Goal: Find specific page/section: Find specific page/section

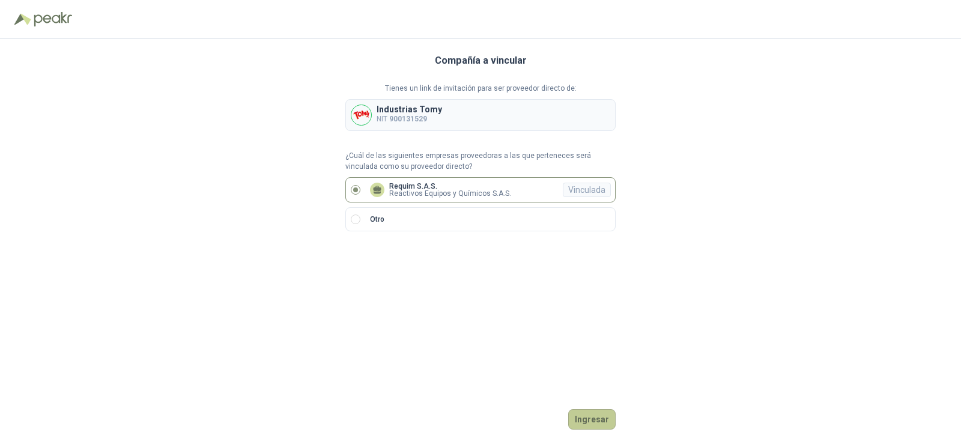
click at [594, 418] on button "Ingresar" at bounding box center [591, 419] width 47 height 20
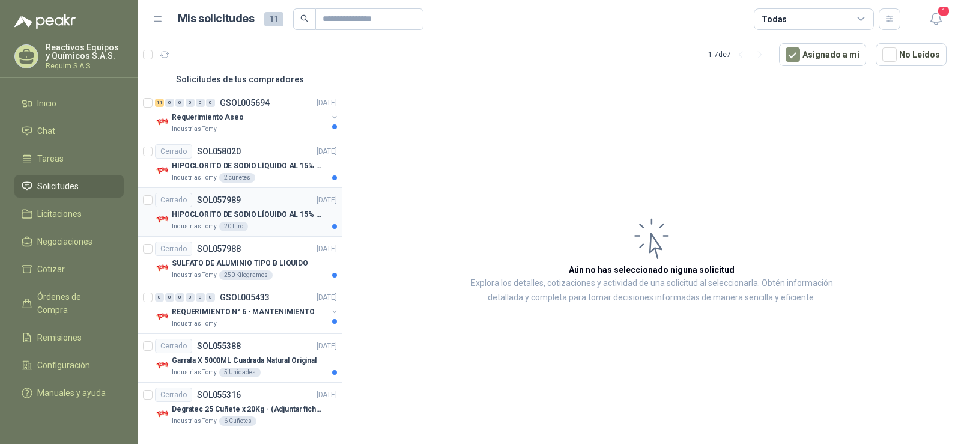
scroll to position [31, 0]
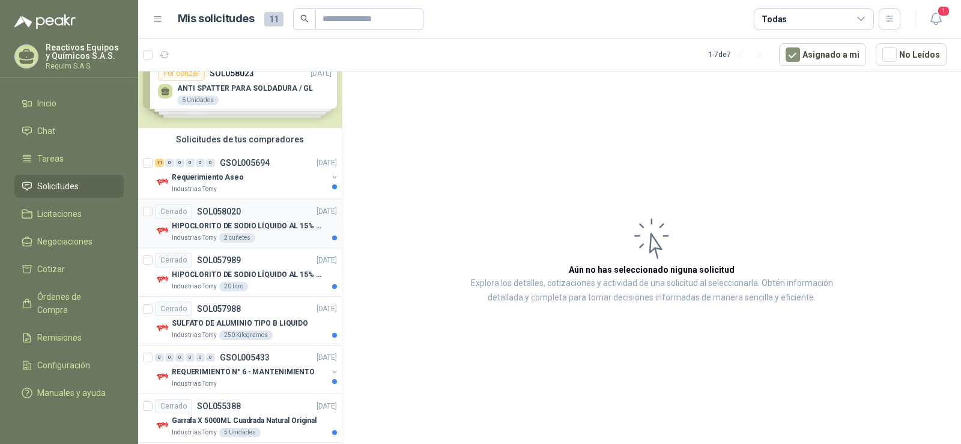
click at [269, 230] on p "HIPOCLORITO DE SODIO LÍQUIDO AL 15% CONT NETO 20L" at bounding box center [247, 225] width 150 height 11
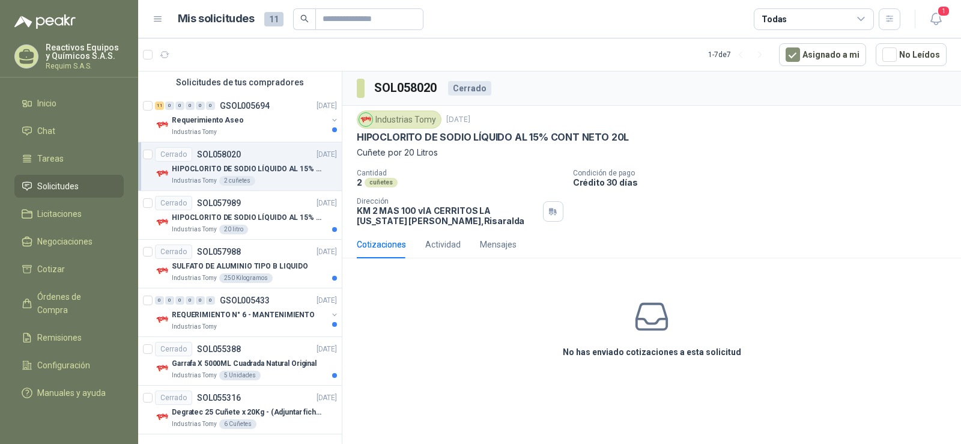
scroll to position [91, 0]
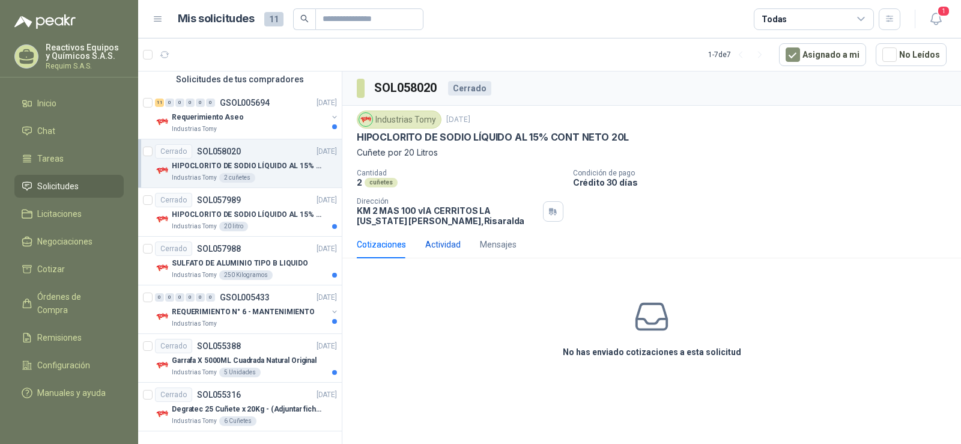
click at [436, 248] on div "Actividad" at bounding box center [442, 244] width 35 height 13
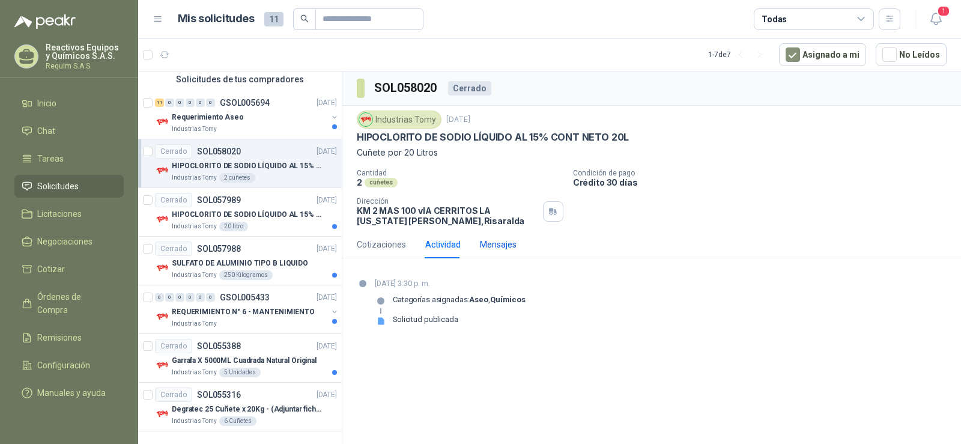
click at [506, 243] on div "Mensajes" at bounding box center [498, 244] width 37 height 13
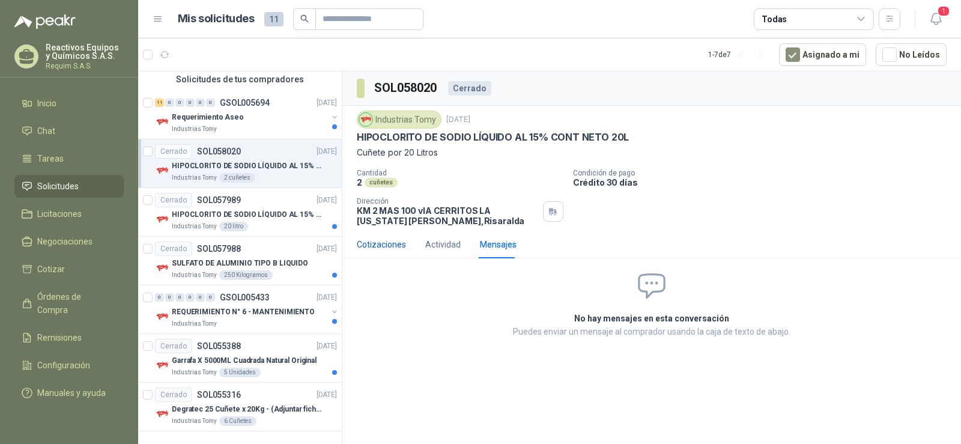
click at [379, 248] on div "Cotizaciones" at bounding box center [381, 244] width 49 height 13
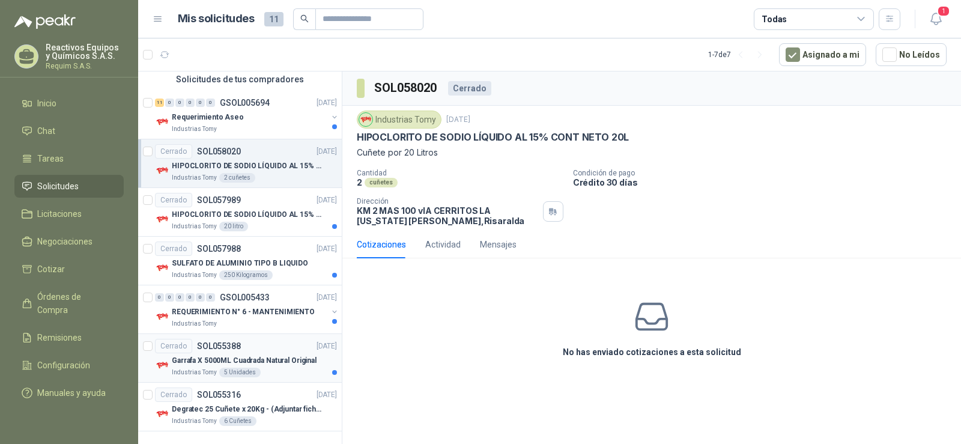
click at [288, 363] on p "Garrafa X 5000ML Cuadrada Natural Original" at bounding box center [244, 360] width 145 height 11
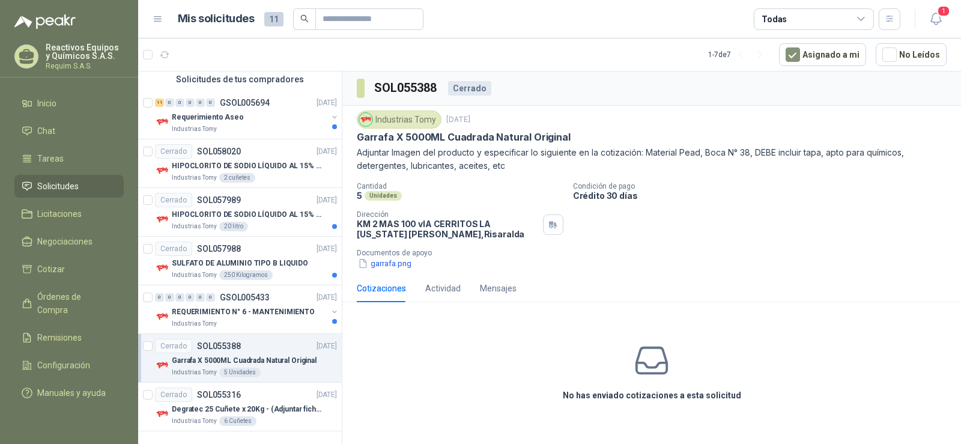
click at [65, 64] on p "Requim S.A.S." at bounding box center [85, 65] width 78 height 7
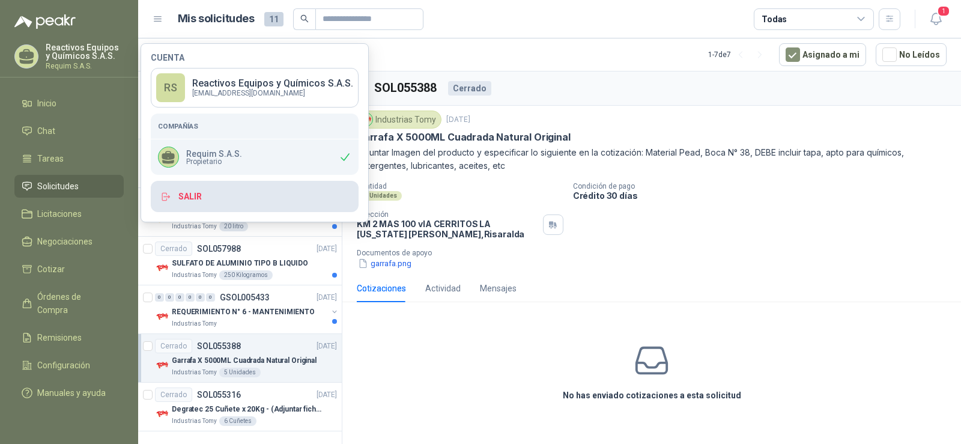
click at [219, 196] on button "Salir" at bounding box center [255, 196] width 208 height 31
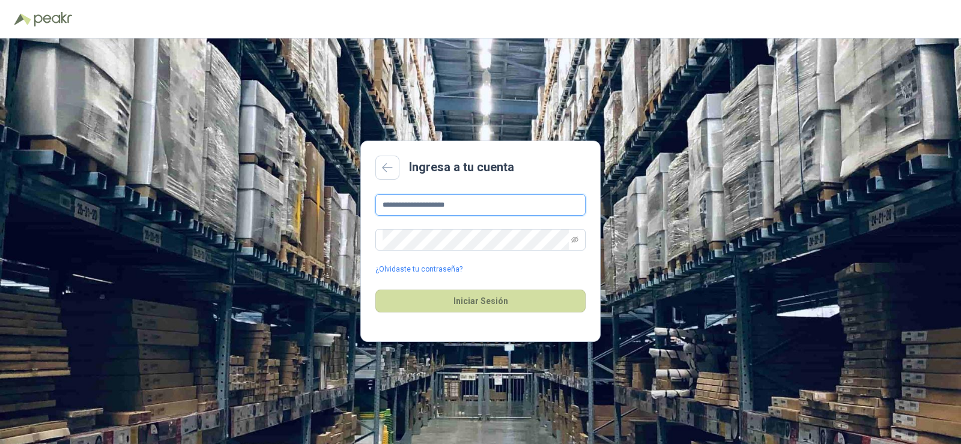
click at [467, 208] on input "**********" at bounding box center [480, 205] width 210 height 22
type input "**********"
click at [573, 240] on icon "eye-invisible" at bounding box center [574, 239] width 7 height 7
